Goal: Transaction & Acquisition: Purchase product/service

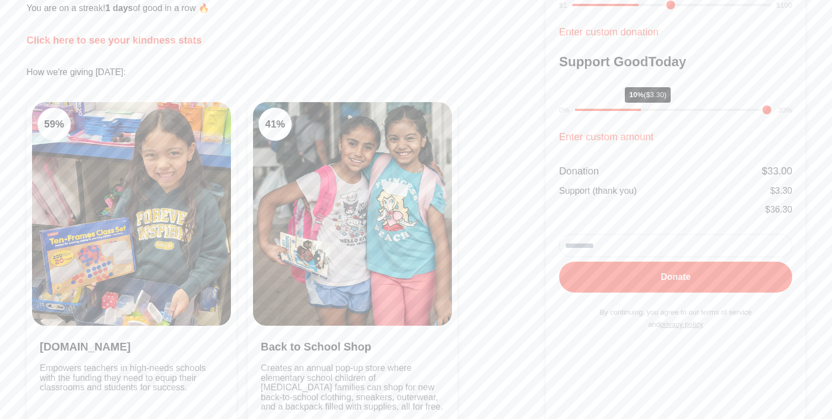
scroll to position [191, 0]
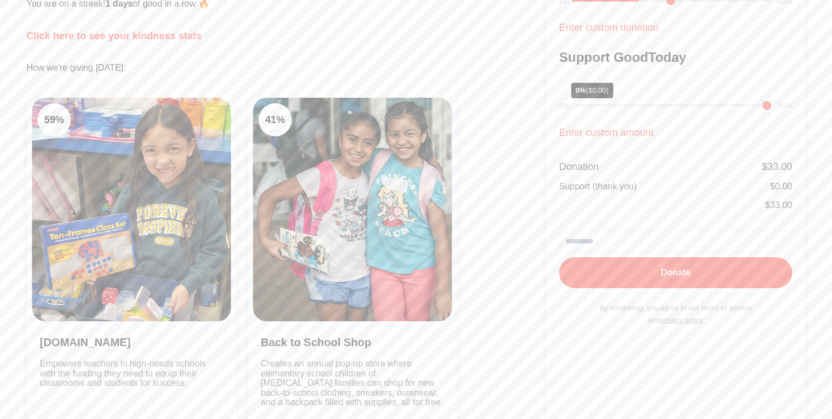
drag, startPoint x: 644, startPoint y: 104, endPoint x: 555, endPoint y: 109, distance: 89.0
type input "*"
click at [575, 107] on input "range" at bounding box center [673, 105] width 197 height 2
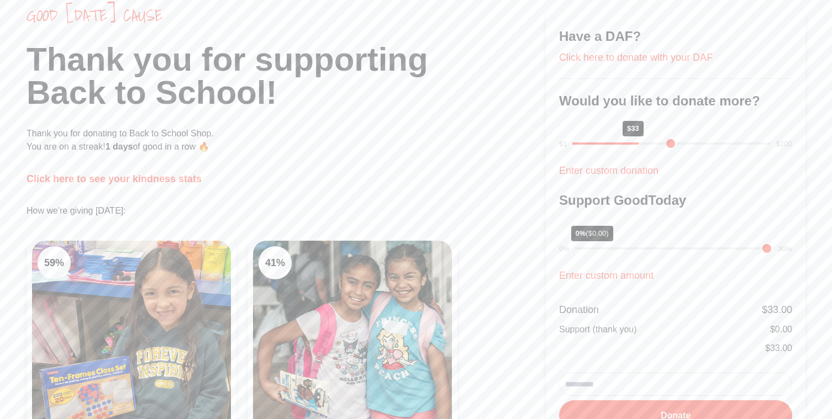
scroll to position [46, 0]
type input "**"
click at [634, 145] on input "range" at bounding box center [671, 145] width 198 height 2
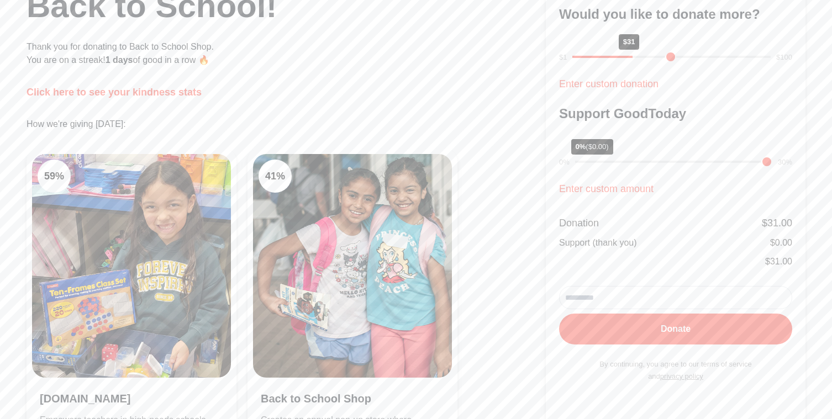
scroll to position [0, 0]
